Goal: Task Accomplishment & Management: Manage account settings

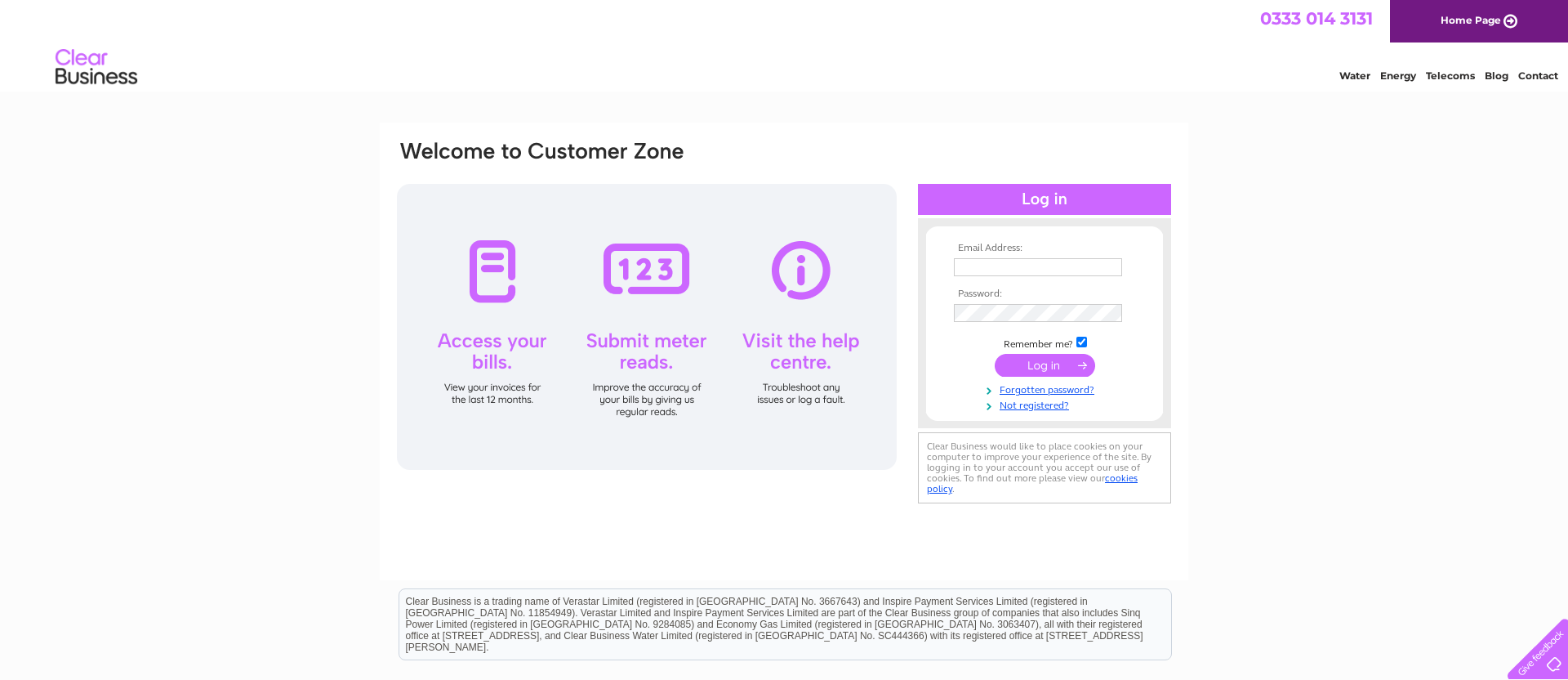
click at [972, 265] on input "text" at bounding box center [1038, 267] width 168 height 18
type input "s127@btinternet.com"
click at [1040, 364] on input "submit" at bounding box center [1045, 366] width 101 height 23
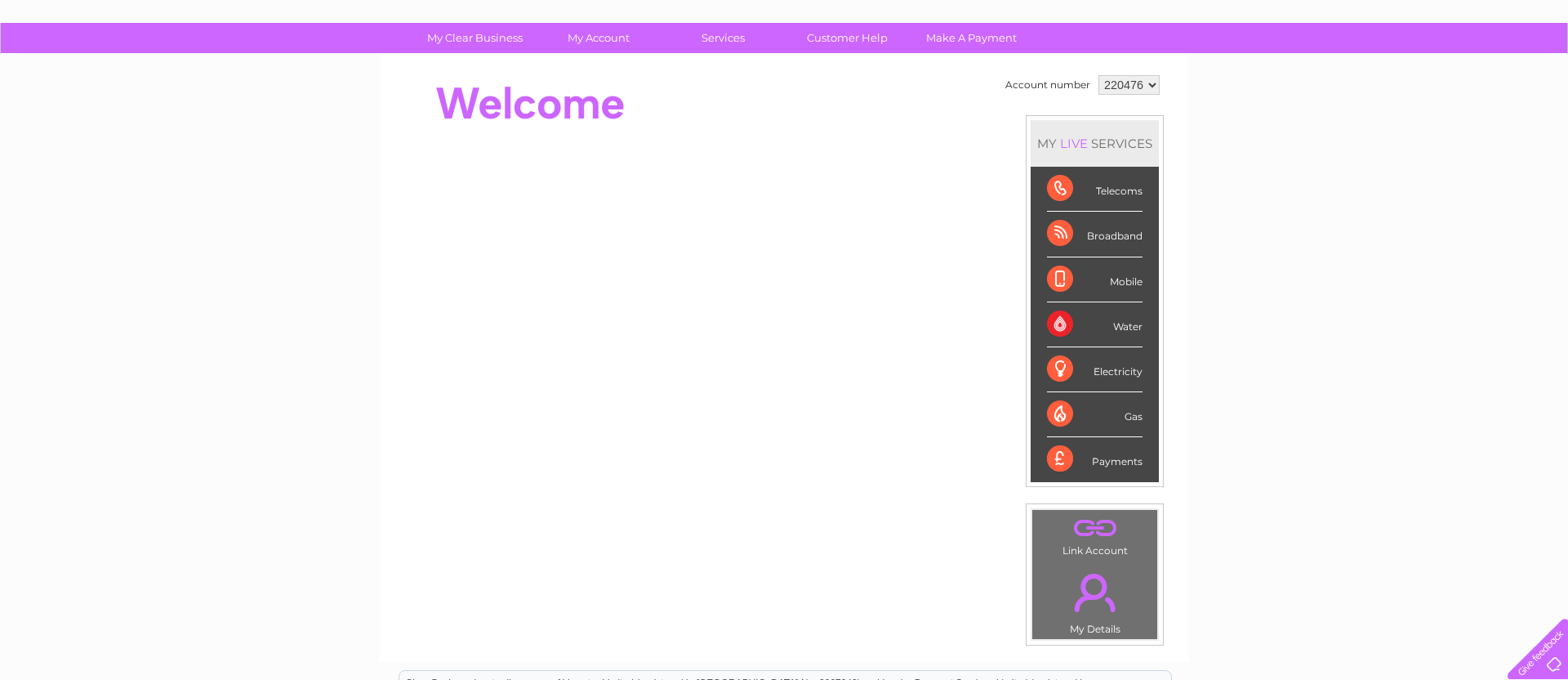
scroll to position [22, 0]
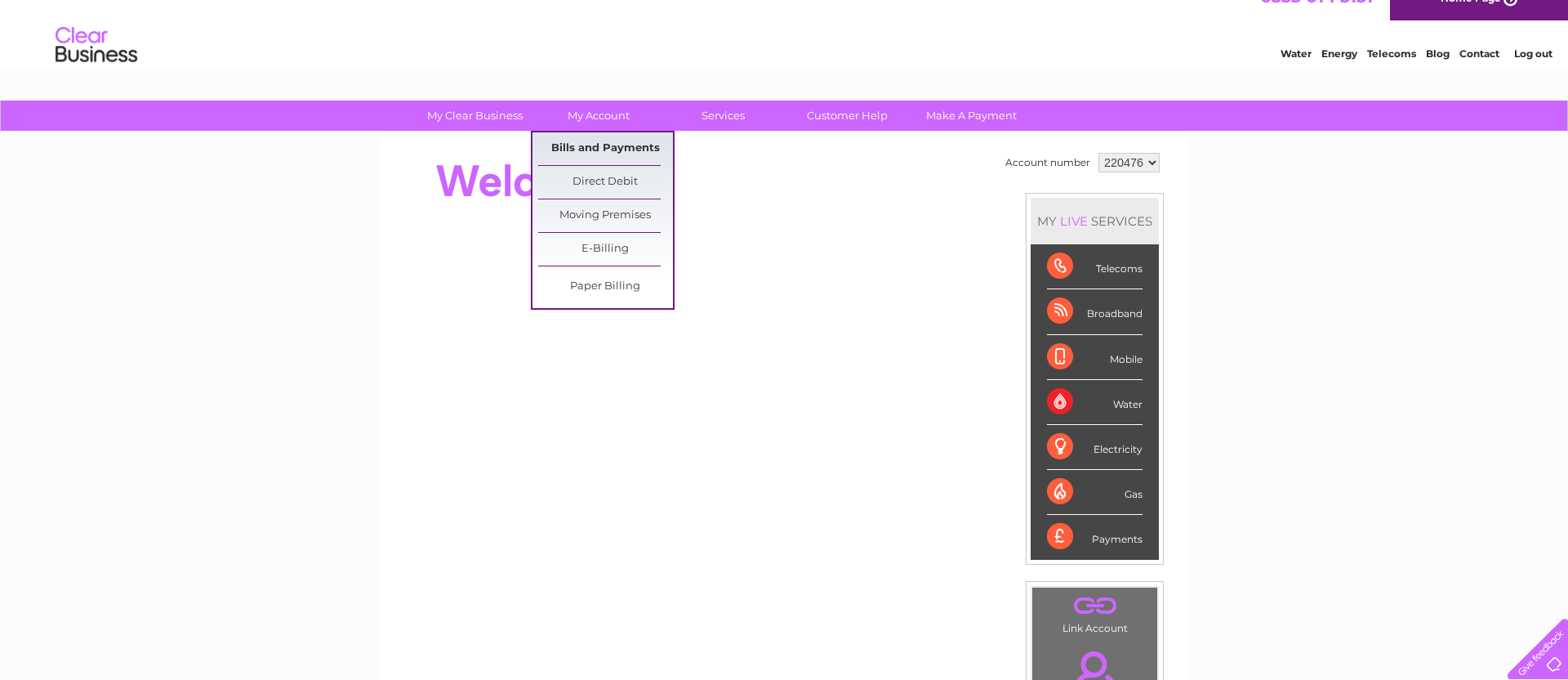
click at [599, 147] on link "Bills and Payments" at bounding box center [605, 148] width 135 height 33
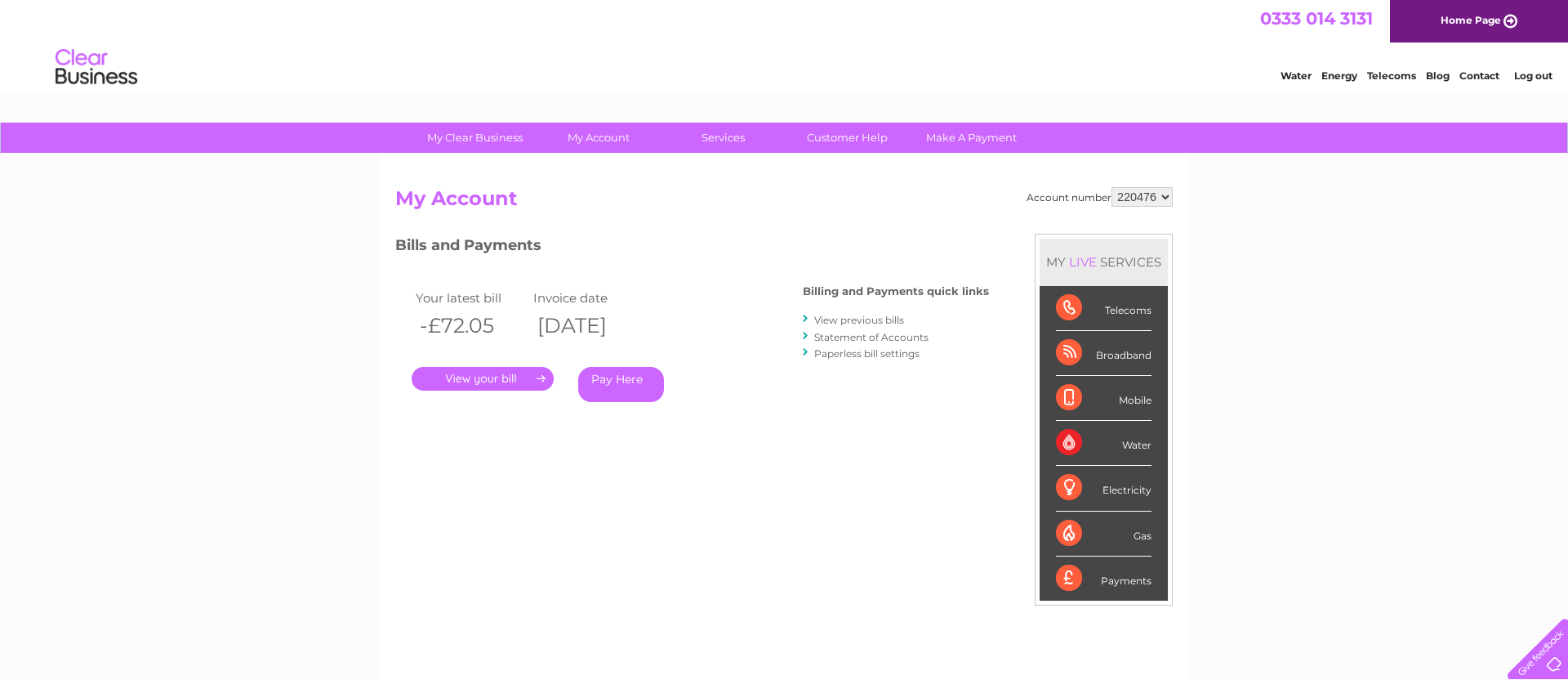
click at [1166, 198] on select "220476 920916" at bounding box center [1141, 196] width 61 height 19
select select "920916"
click at [1165, 195] on select "220476 920916" at bounding box center [1141, 196] width 61 height 19
select select "220476"
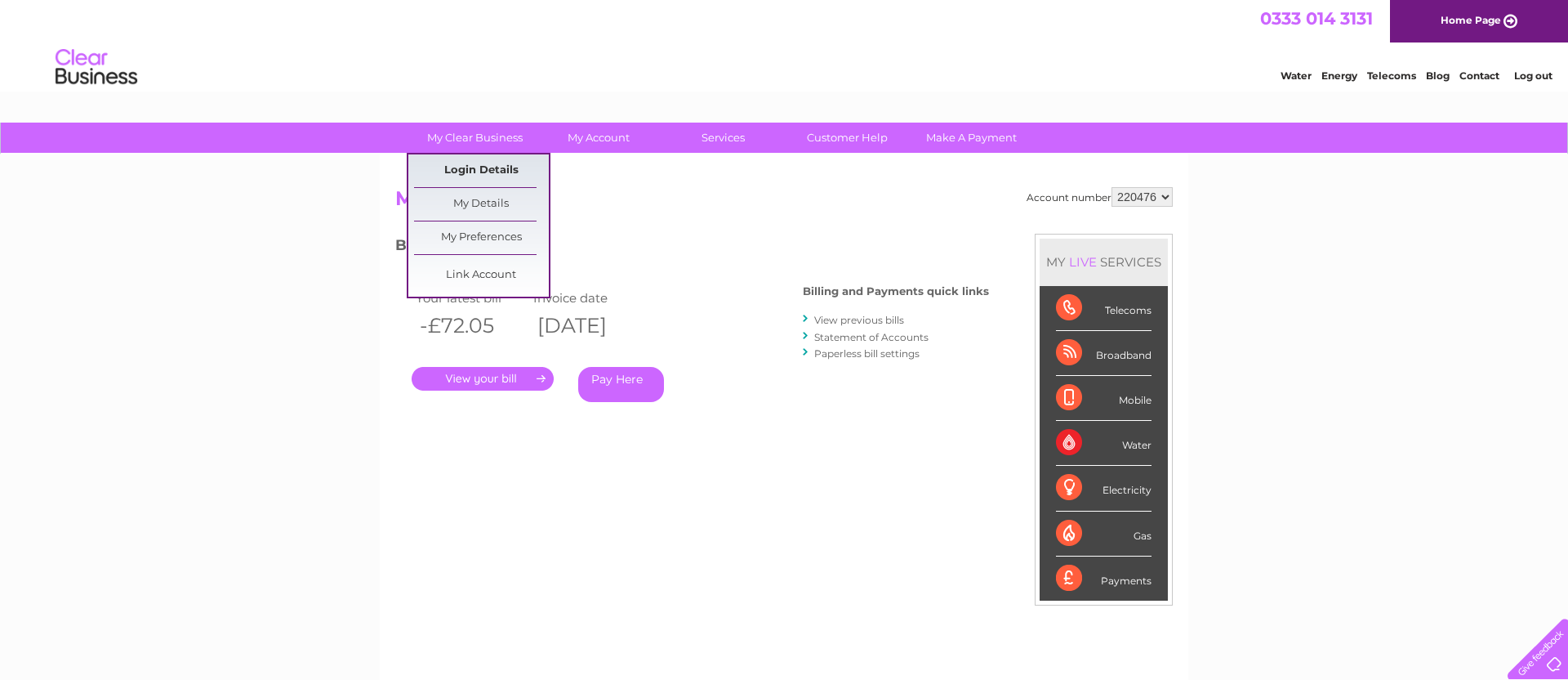
click at [490, 165] on link "Login Details" at bounding box center [481, 170] width 135 height 33
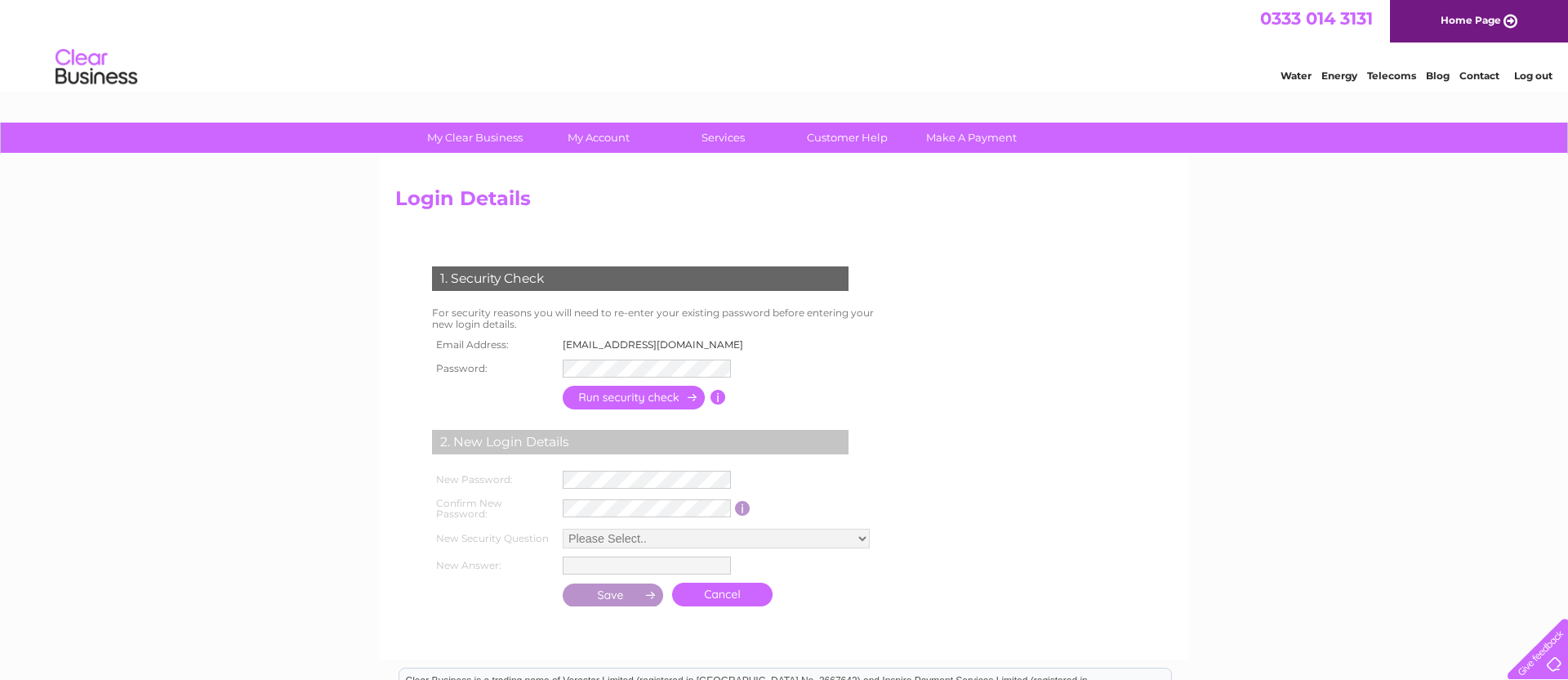
scroll to position [13, 0]
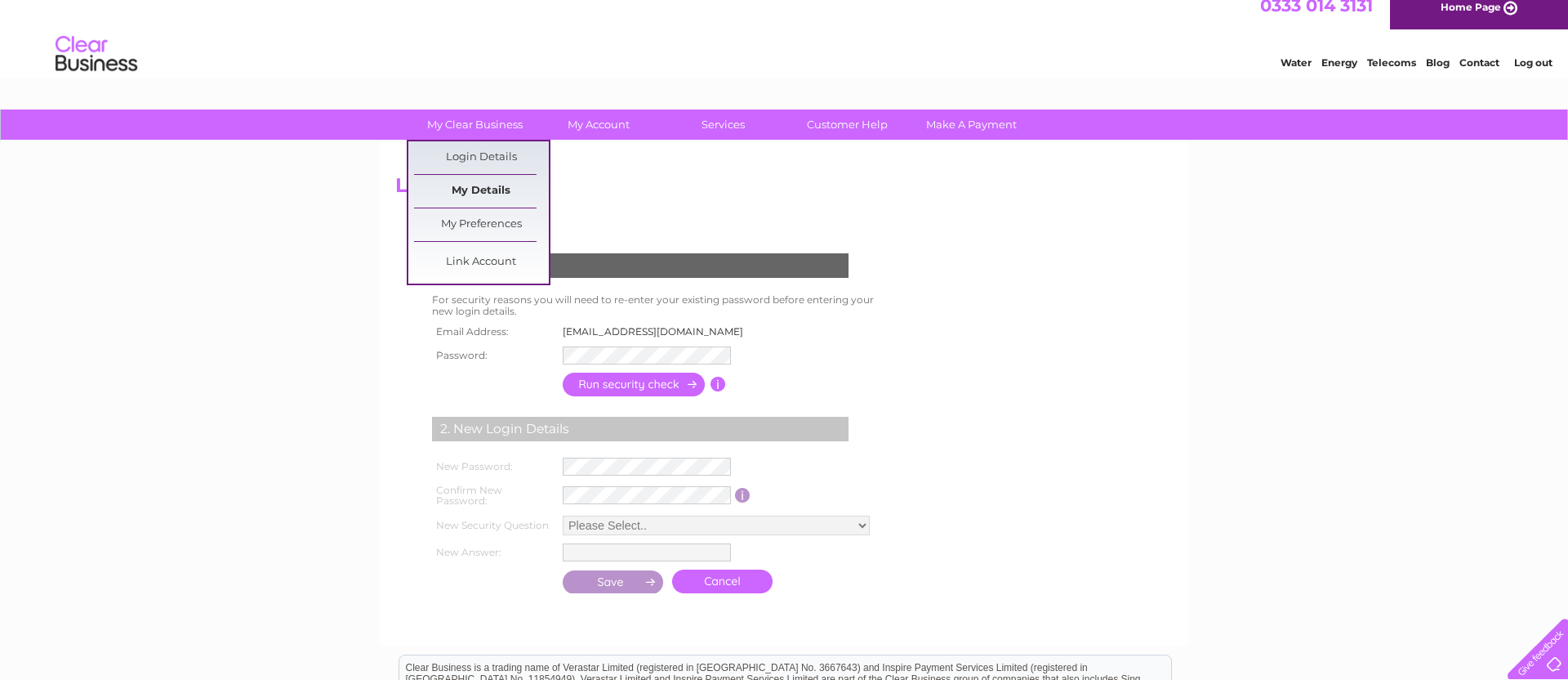
click at [488, 186] on link "My Details" at bounding box center [481, 190] width 135 height 33
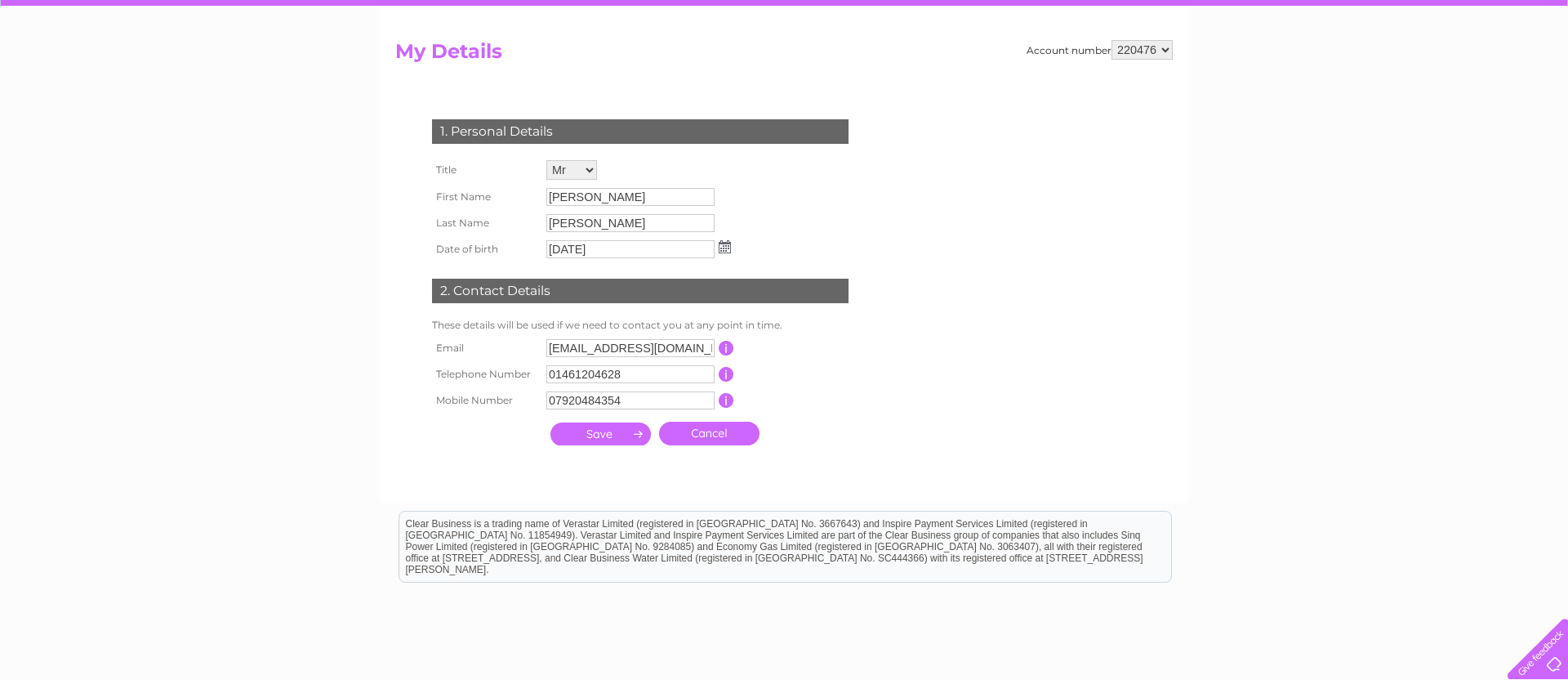
scroll to position [143, 0]
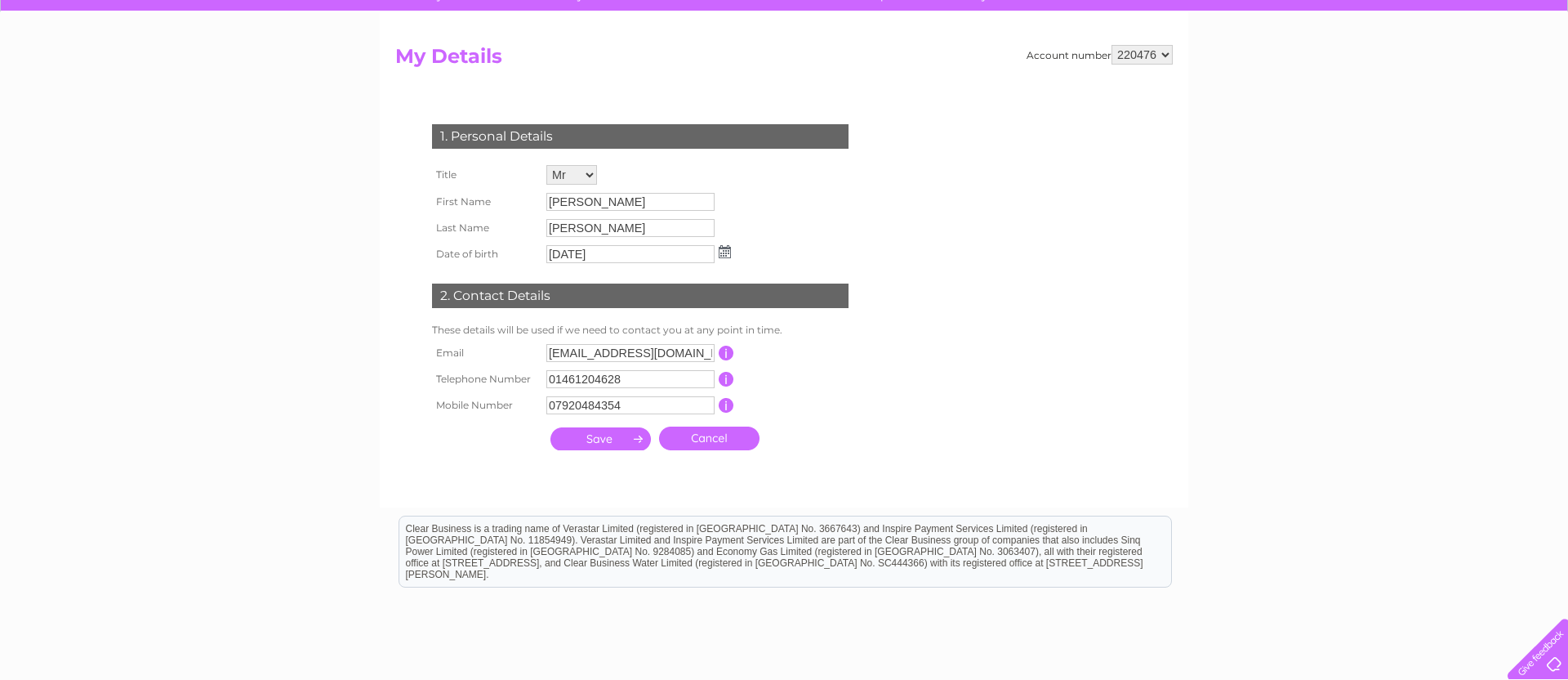
click at [1166, 56] on select "220476 920916" at bounding box center [1141, 55] width 61 height 19
select select "920916"
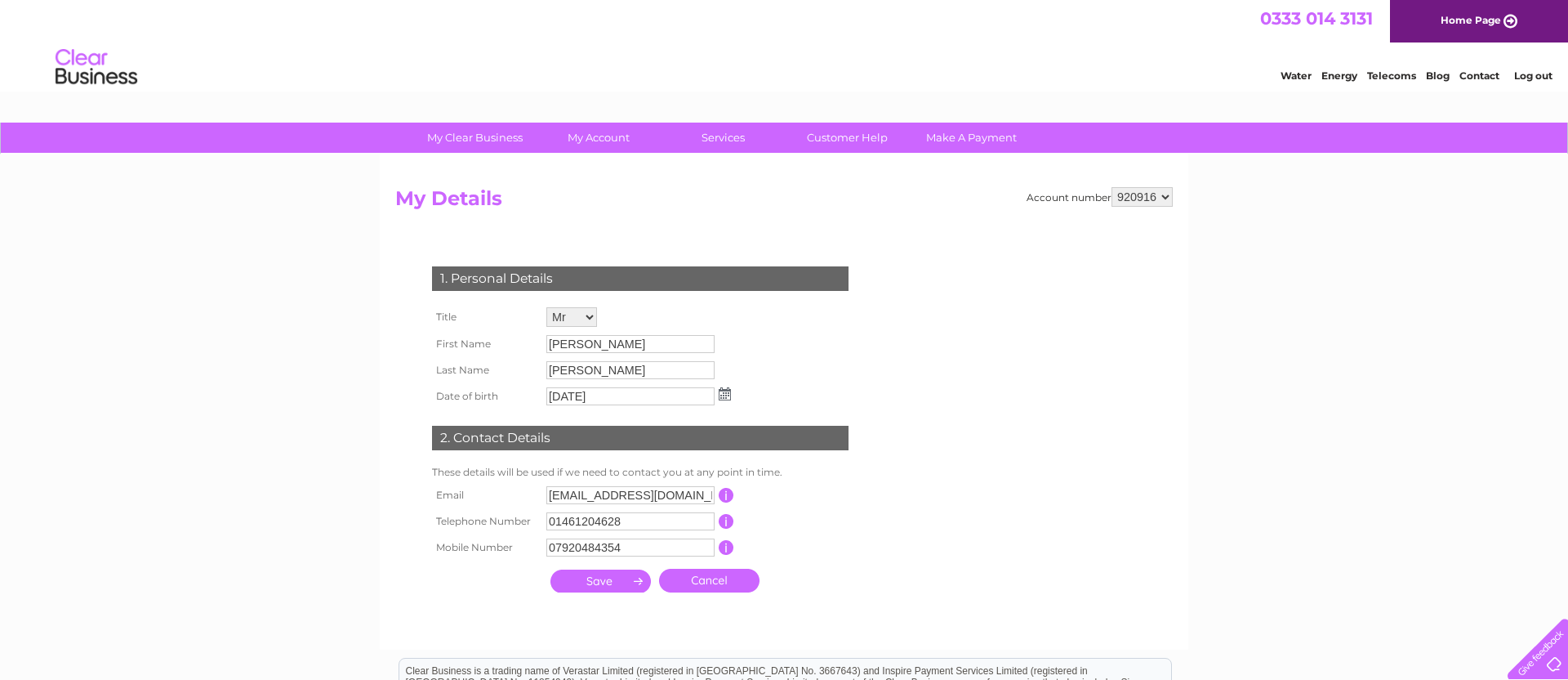
click at [1166, 195] on select "220476 920916" at bounding box center [1141, 196] width 61 height 19
select select "220476"
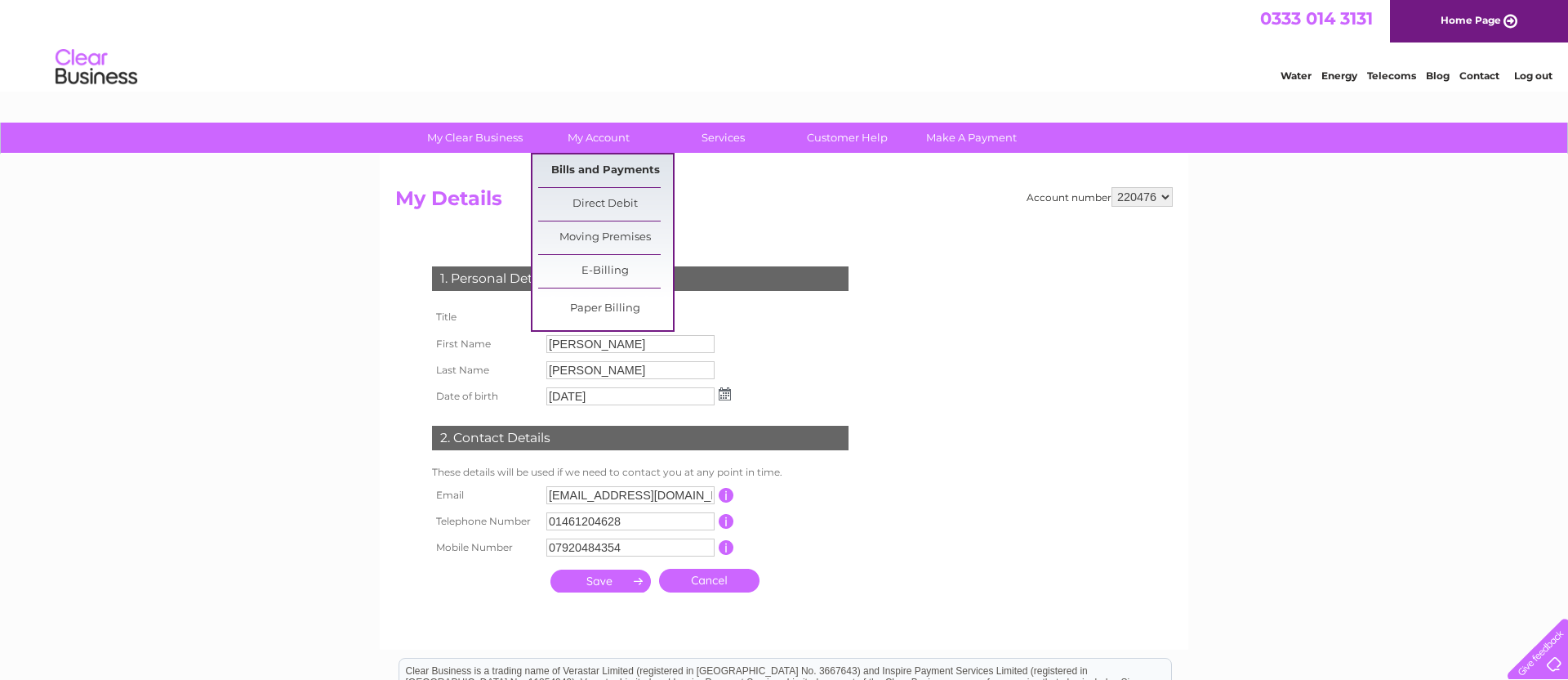
click at [606, 167] on link "Bills and Payments" at bounding box center [605, 170] width 135 height 33
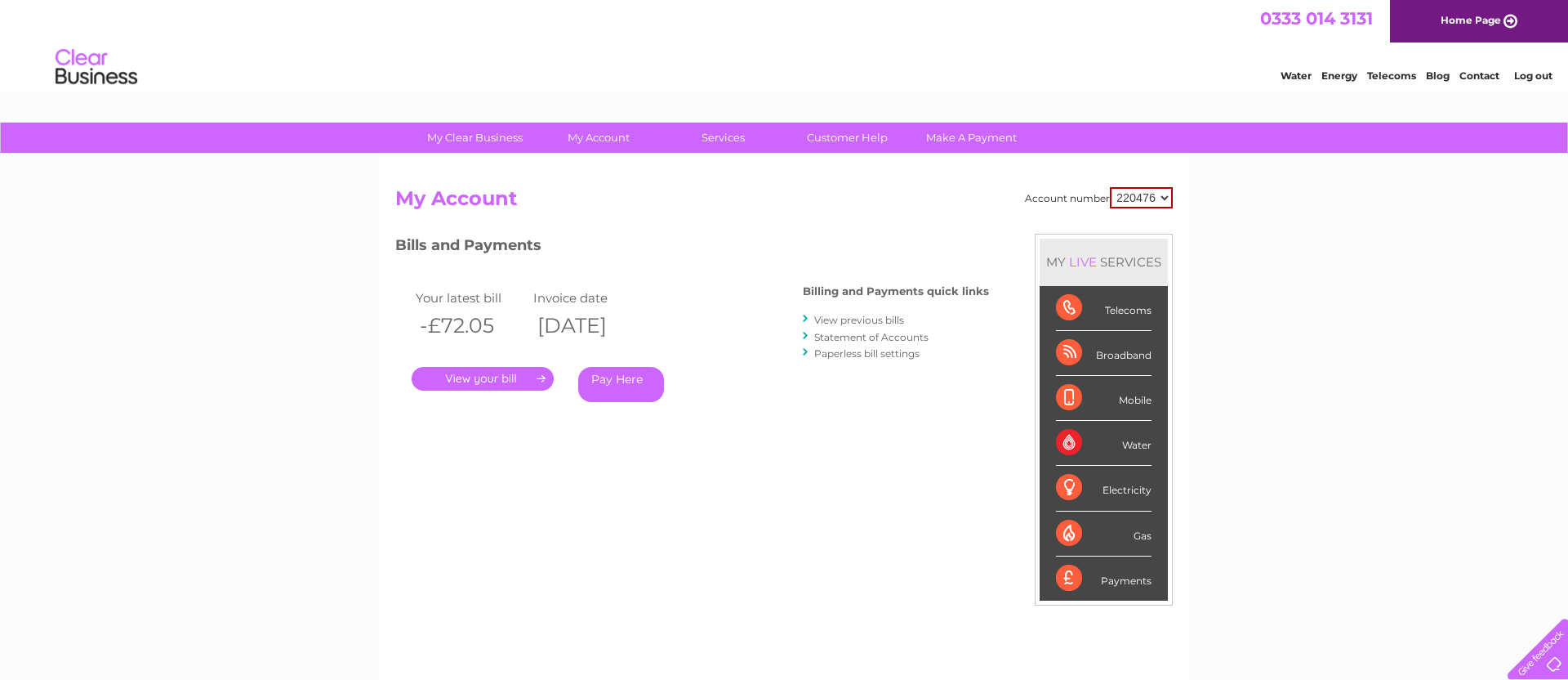
click at [1167, 196] on select "220476 920916" at bounding box center [1141, 197] width 63 height 21
select select "920916"
